Goal: Information Seeking & Learning: Learn about a topic

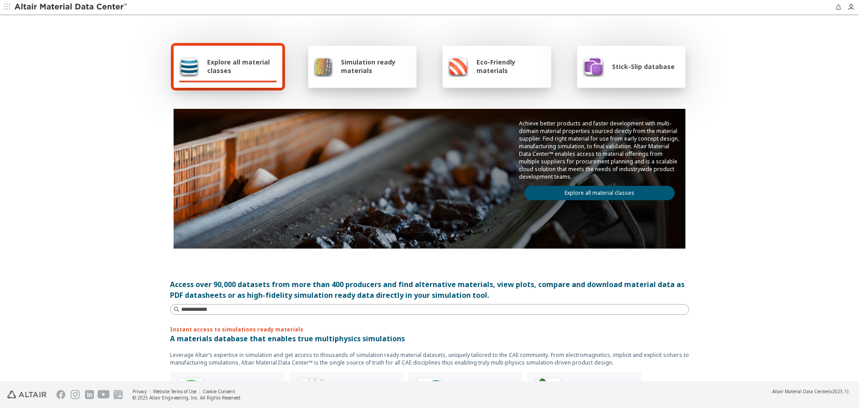
click at [550, 197] on link "Explore all material classes" at bounding box center [600, 193] width 150 height 14
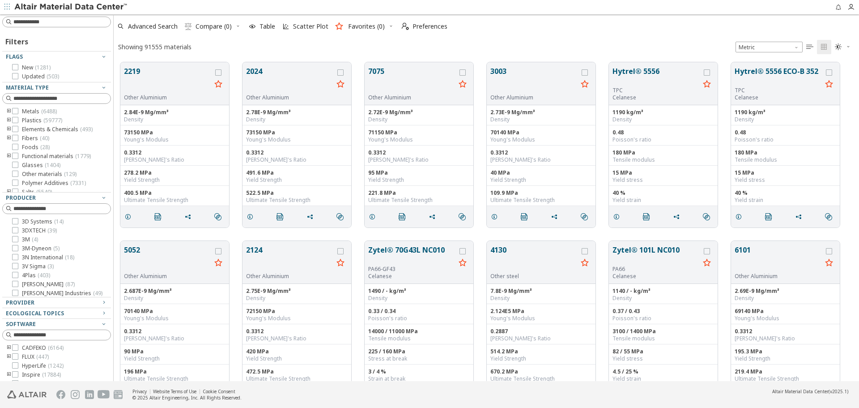
scroll to position [319, 739]
click at [47, 21] on input at bounding box center [57, 22] width 107 height 10
paste input "**********"
type input "**********"
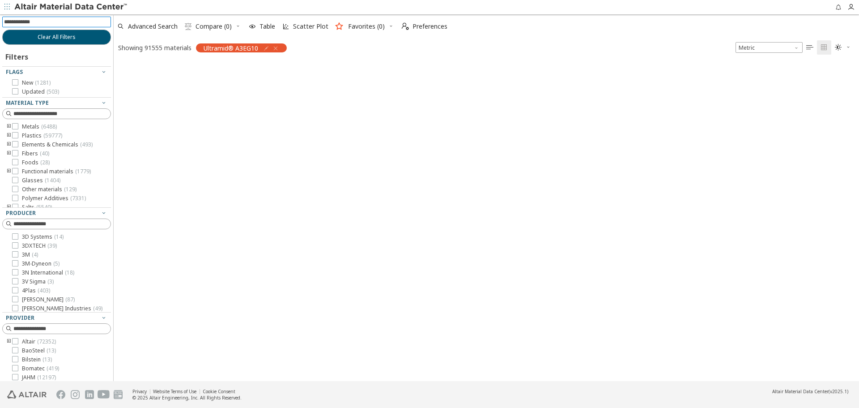
scroll to position [317, 739]
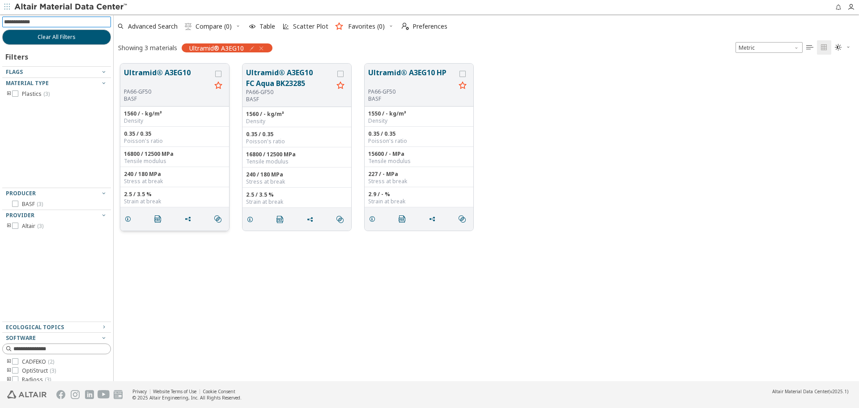
click at [150, 76] on button "Ultramid® A3EG10" at bounding box center [167, 77] width 87 height 21
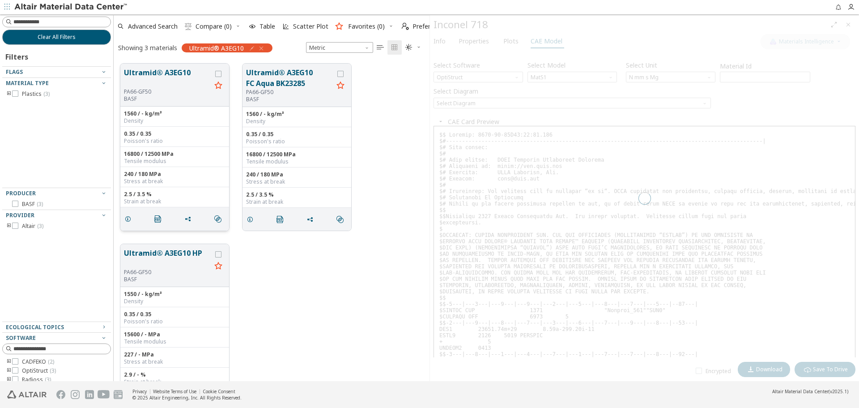
scroll to position [317, 309]
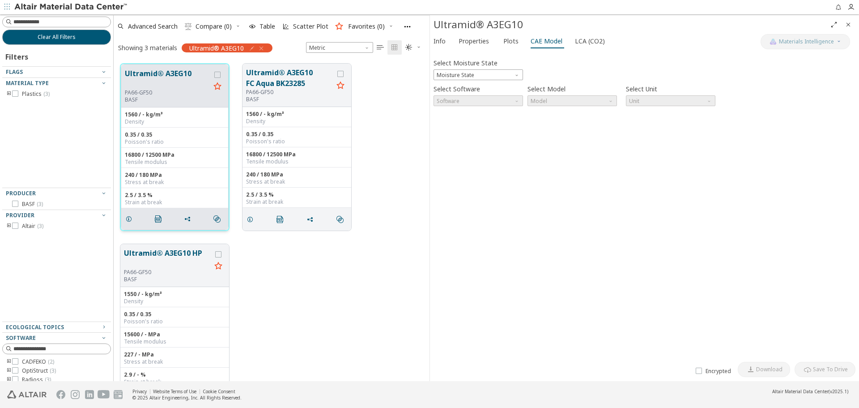
click at [157, 73] on button "Ultramid® A3EG10" at bounding box center [167, 78] width 85 height 21
click at [506, 45] on span "Plots" at bounding box center [511, 41] width 15 height 14
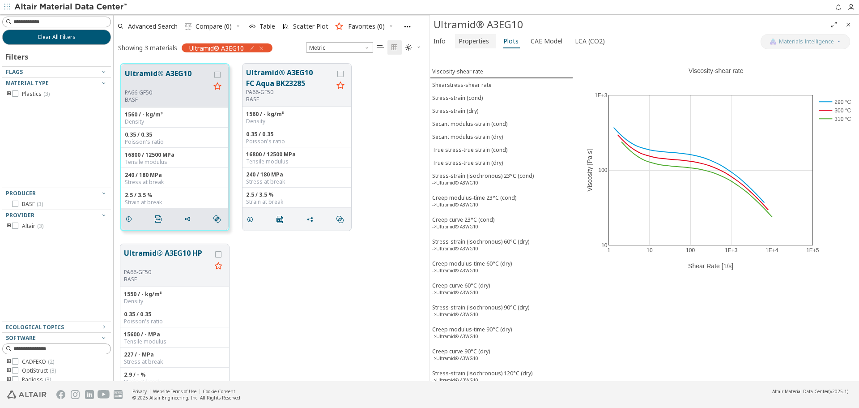
click at [476, 44] on span "Properties" at bounding box center [474, 41] width 30 height 14
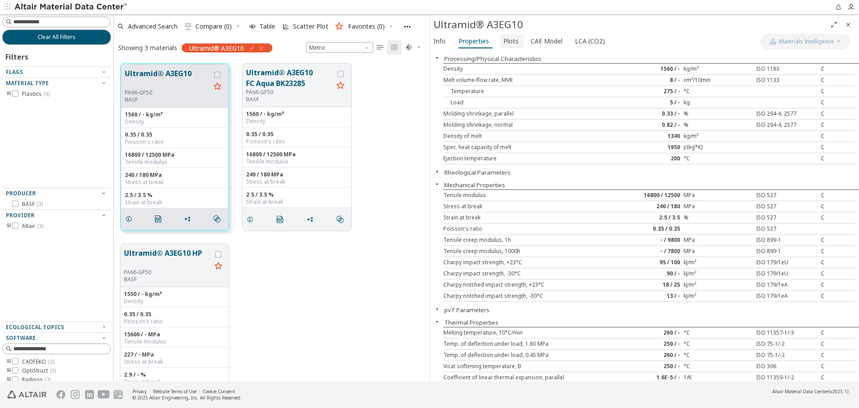
click at [508, 46] on span "Plots" at bounding box center [511, 41] width 15 height 14
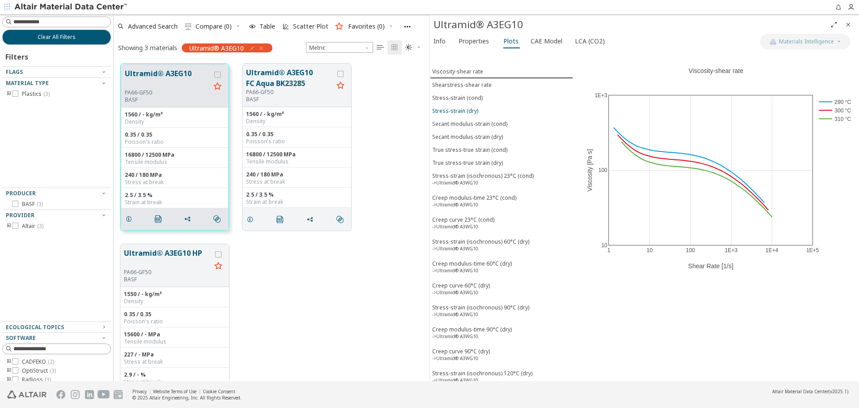
click at [461, 108] on div "Stress-strain (dry)" at bounding box center [455, 111] width 46 height 8
